Goal: Book appointment/travel/reservation

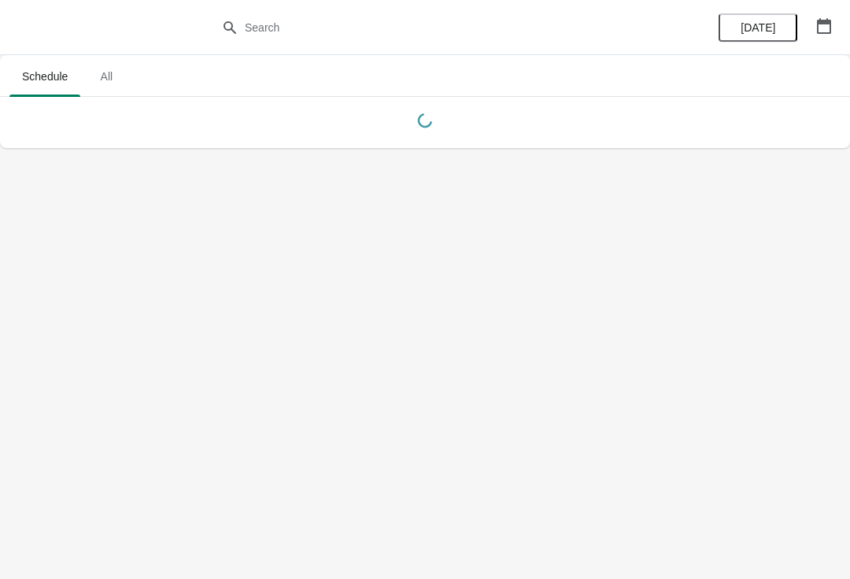
click at [834, 17] on button "button" at bounding box center [824, 26] width 28 height 28
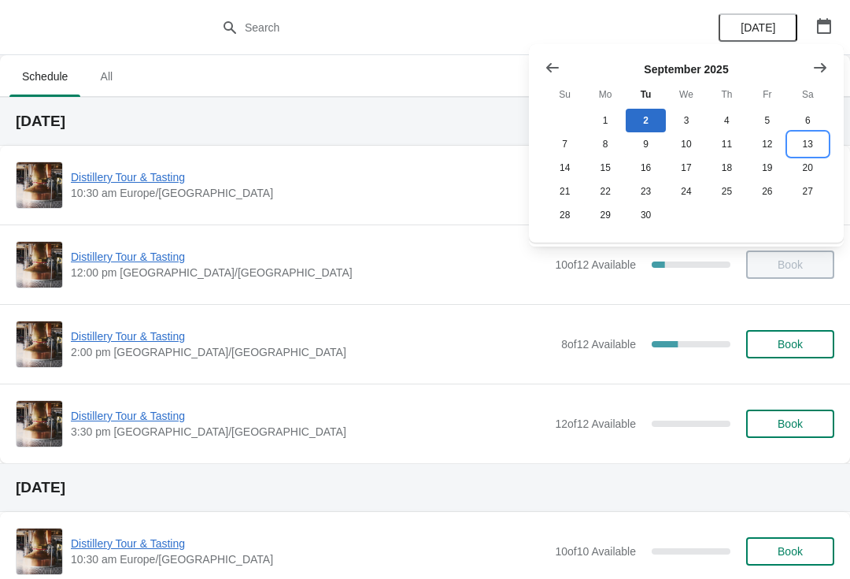
click at [808, 139] on button "13" at bounding box center [808, 144] width 40 height 24
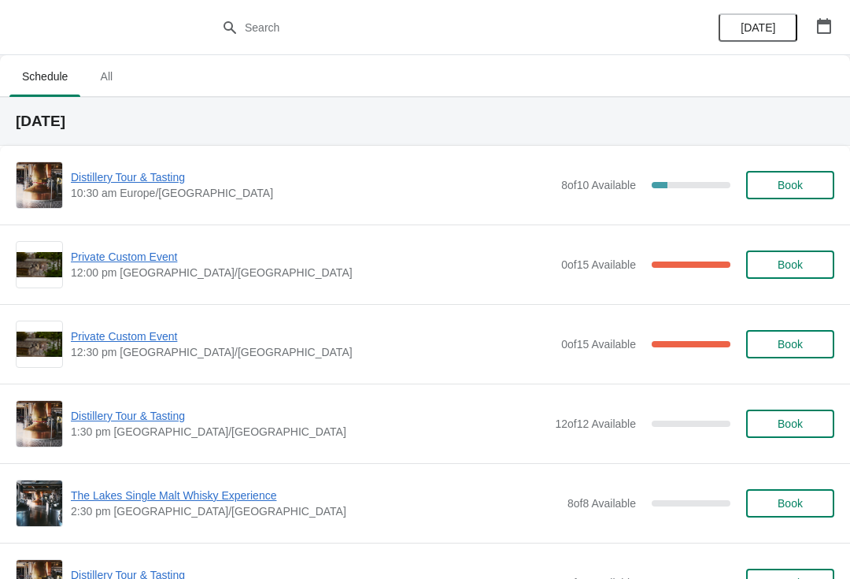
click at [794, 191] on span "Book" at bounding box center [790, 185] width 25 height 13
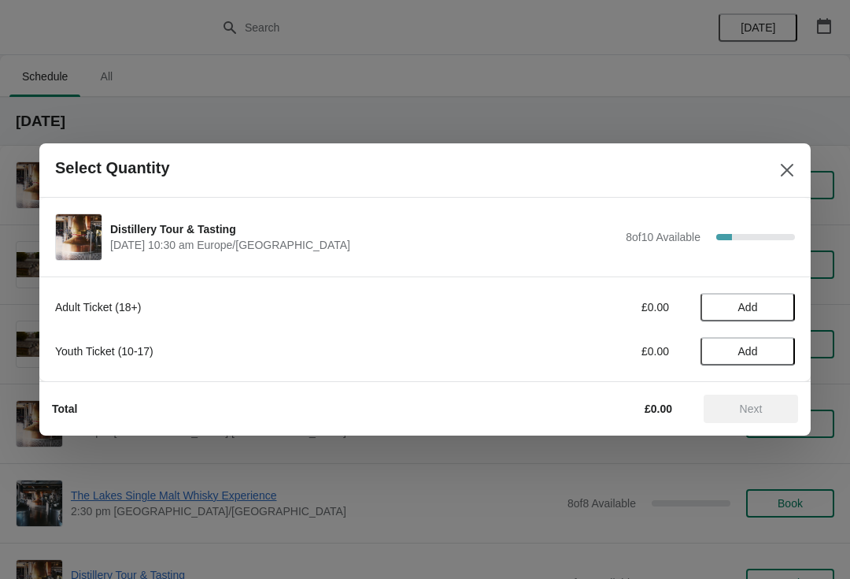
click at [753, 302] on span "Add" at bounding box center [748, 307] width 20 height 13
click at [768, 308] on icon at bounding box center [775, 307] width 17 height 17
click at [732, 420] on button "Next" at bounding box center [751, 408] width 94 height 28
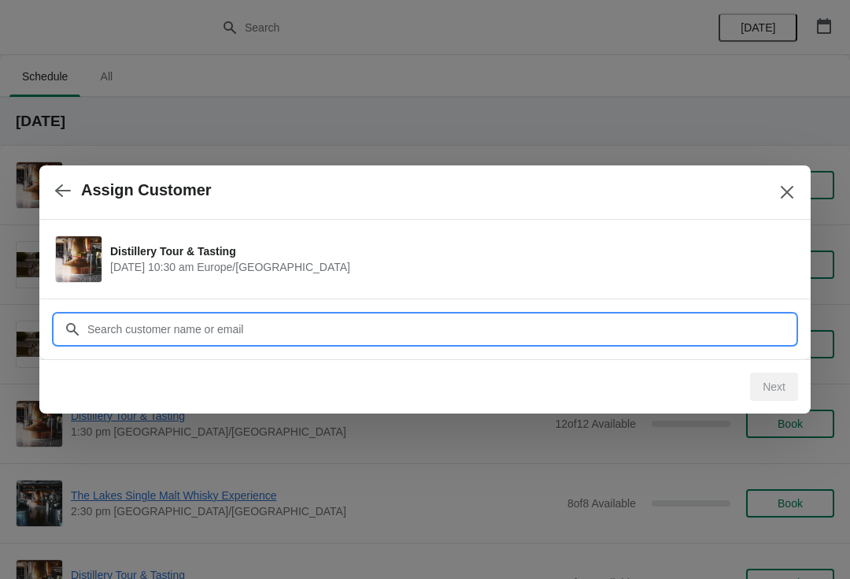
click at [313, 332] on input "Customer" at bounding box center [441, 329] width 708 height 28
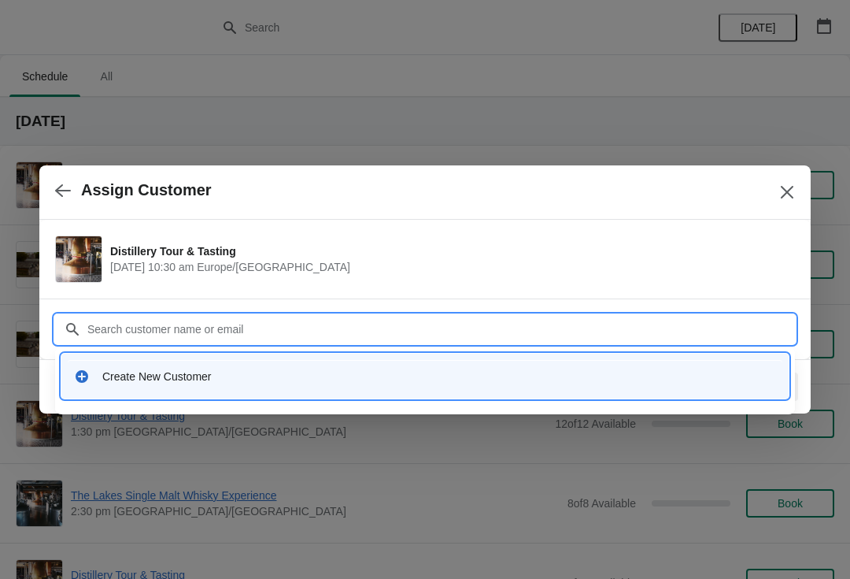
click at [167, 383] on div "Create New Customer" at bounding box center [439, 376] width 674 height 16
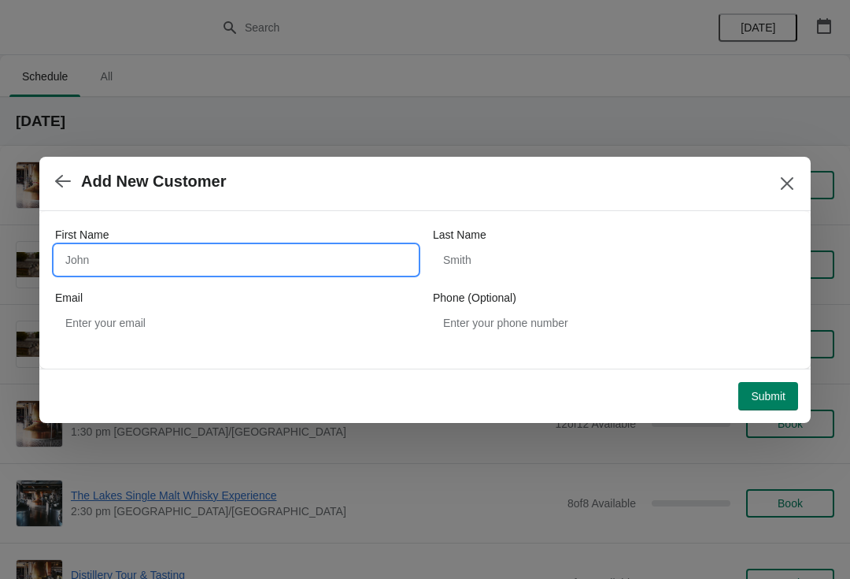
click at [180, 261] on input "First Name" at bounding box center [236, 260] width 362 height 28
type input "O"
type input "[PERSON_NAME]"
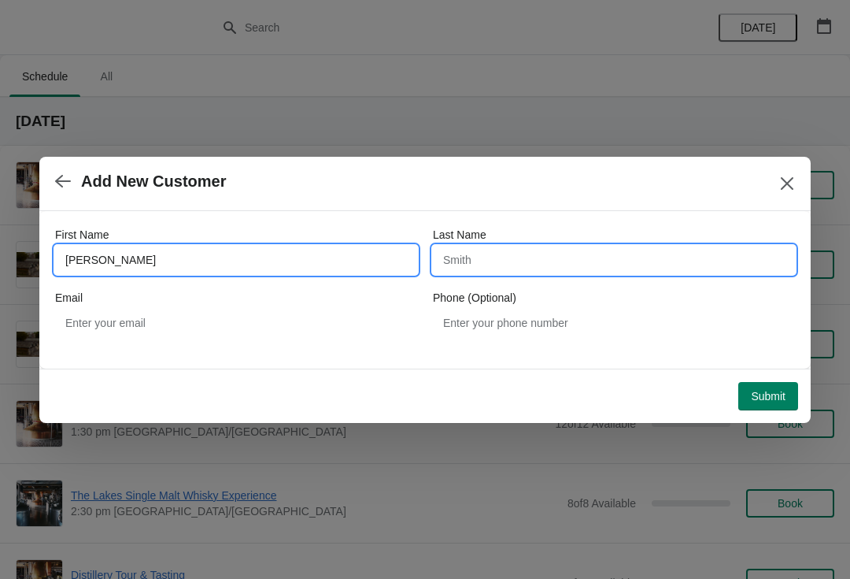
click at [561, 265] on input "Last Name" at bounding box center [614, 260] width 362 height 28
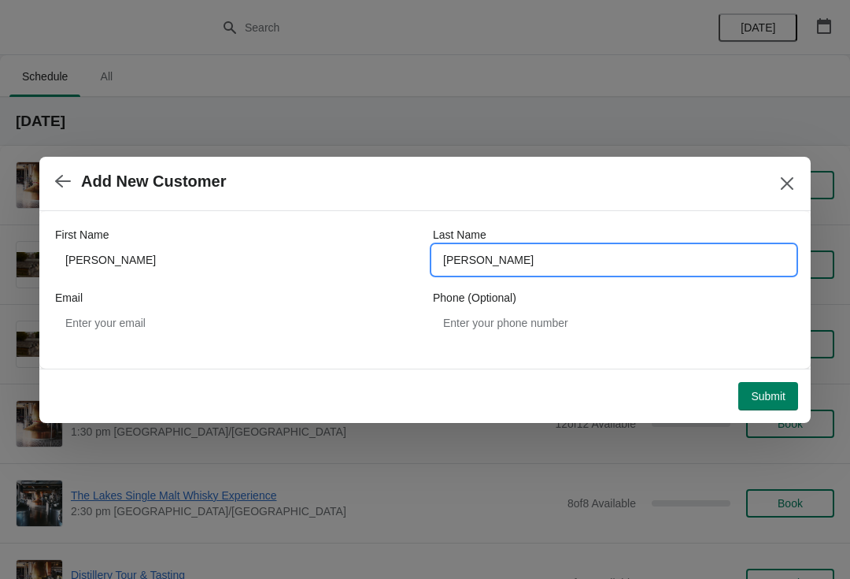
type input "[PERSON_NAME]"
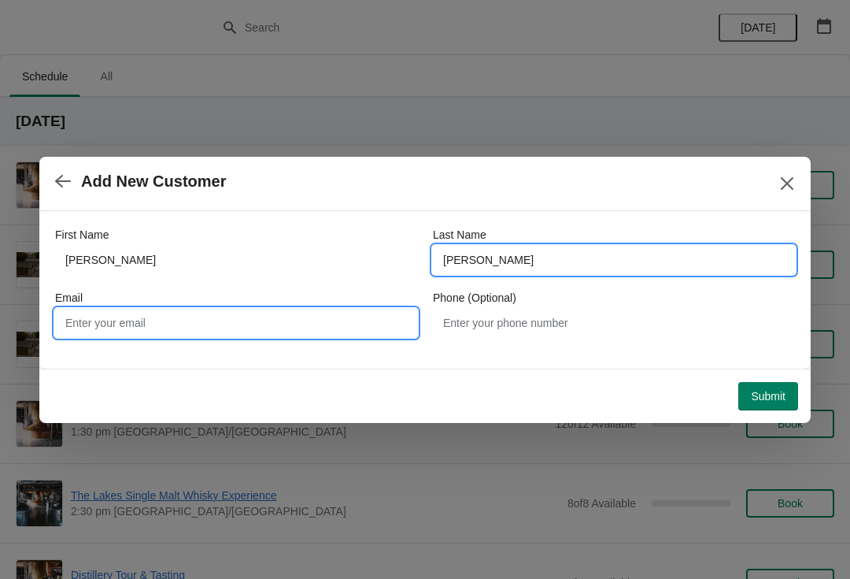
click at [232, 327] on input "Email" at bounding box center [236, 323] width 362 height 28
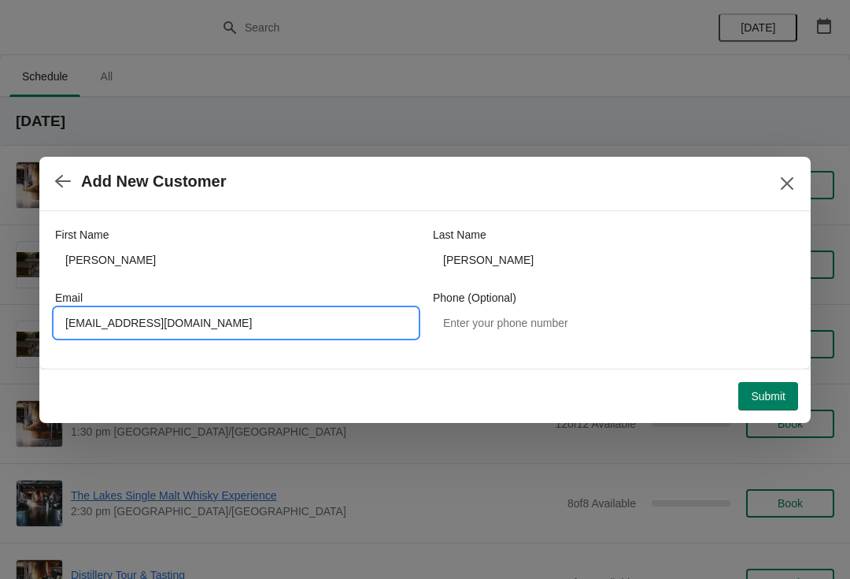
type input "[EMAIL_ADDRESS][DOMAIN_NAME]"
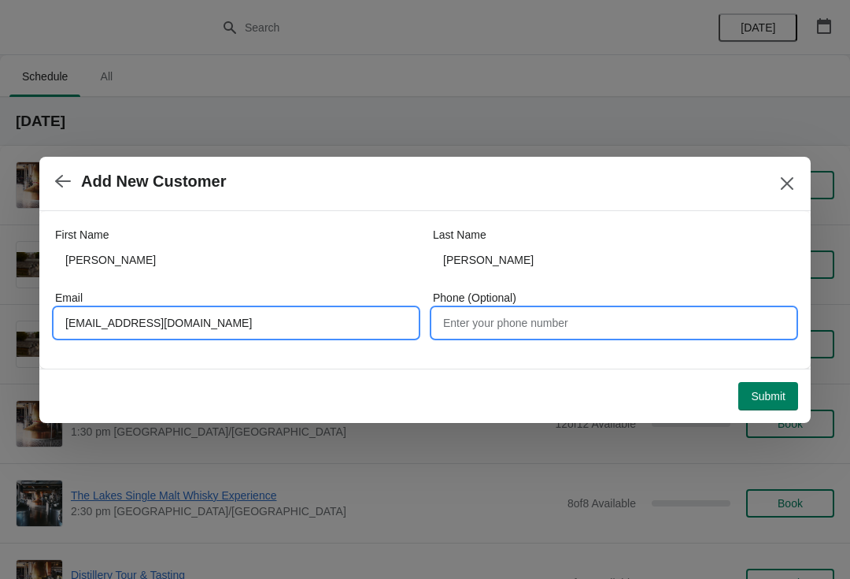
click at [545, 325] on input "Phone (Optional)" at bounding box center [614, 323] width 362 height 28
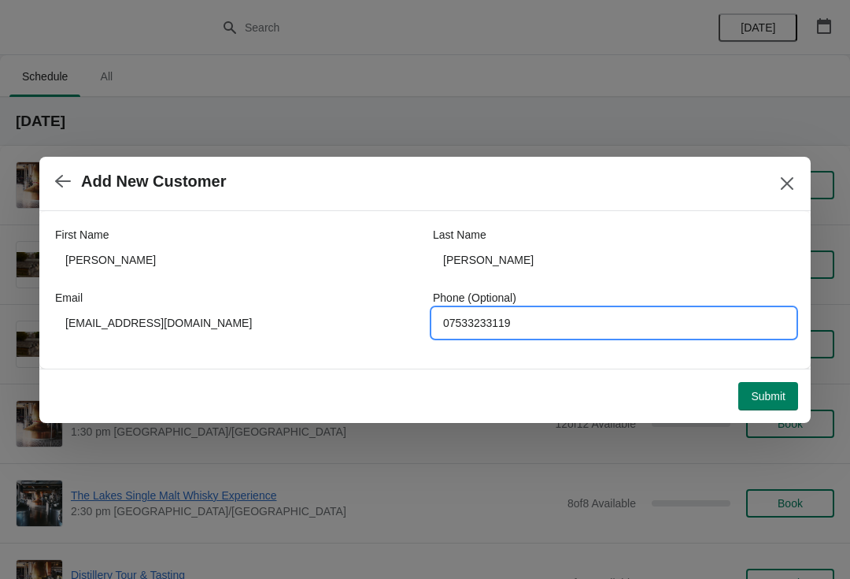
type input "07533233119"
click at [762, 397] on span "Submit" at bounding box center [768, 396] width 35 height 13
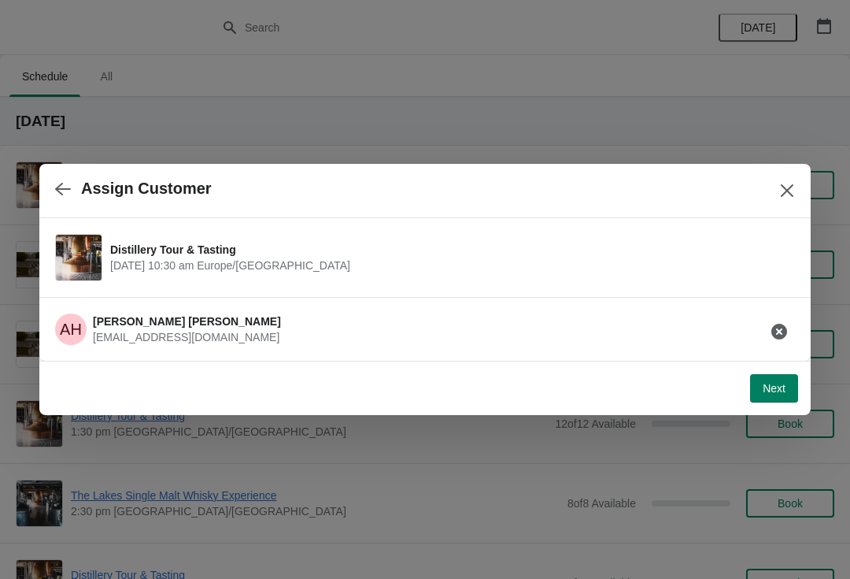
click at [768, 399] on button "Next" at bounding box center [774, 388] width 48 height 28
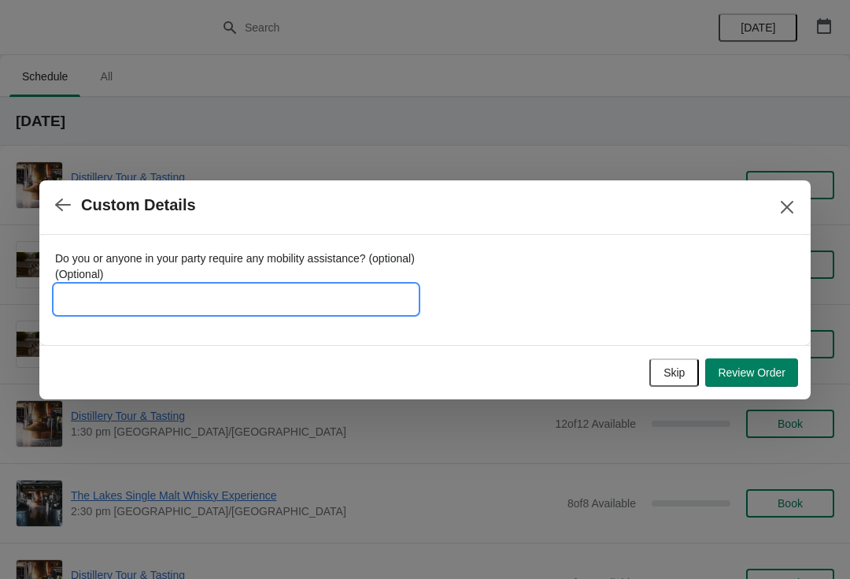
click at [224, 296] on input "Do you or anyone in your party require any mobility assistance? (optional) (Opt…" at bounding box center [236, 299] width 362 height 28
type input "Gift card"
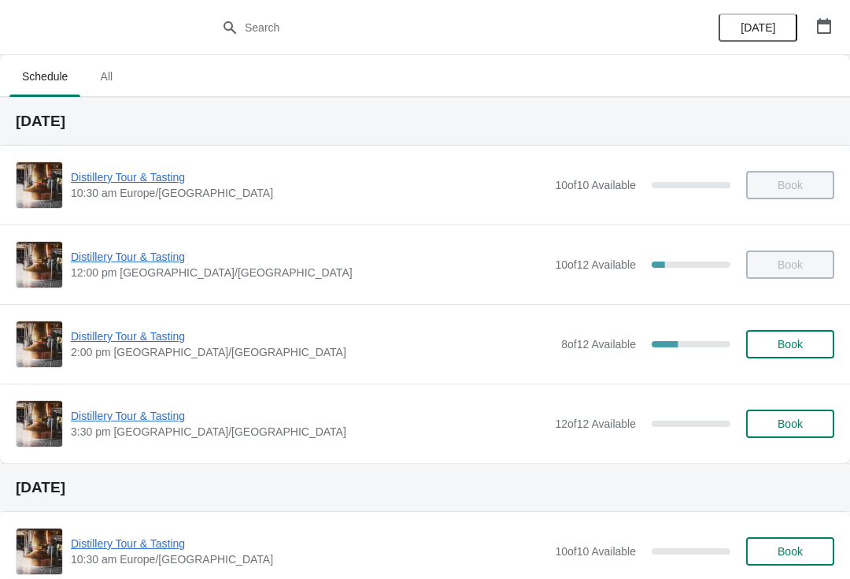
click at [821, 36] on button "button" at bounding box center [824, 26] width 28 height 28
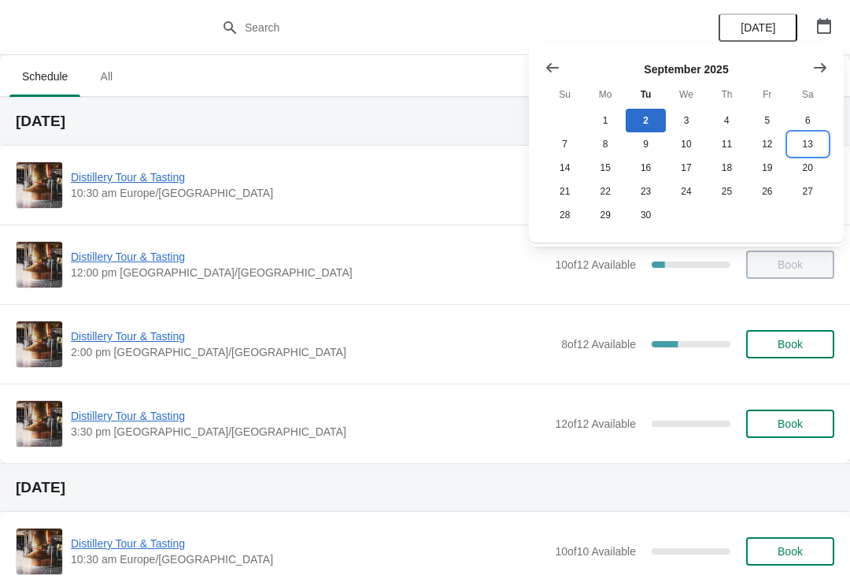
click at [823, 145] on button "13" at bounding box center [808, 144] width 40 height 24
